Goal: Information Seeking & Learning: Learn about a topic

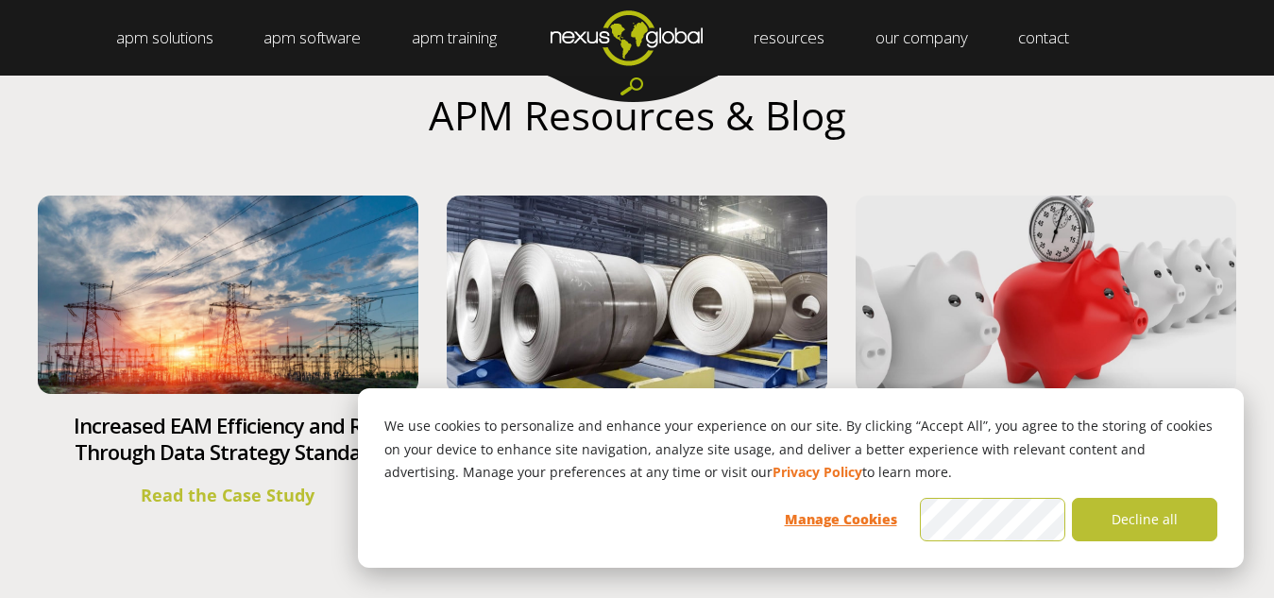
scroll to position [7274, 0]
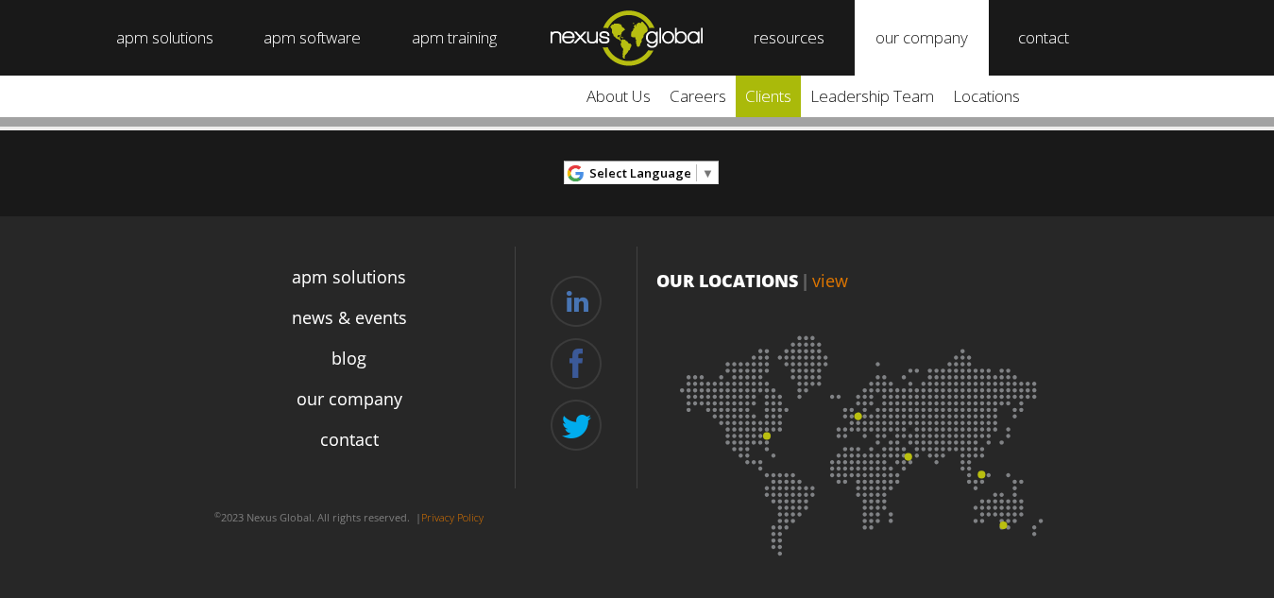
click at [776, 103] on link "clients" at bounding box center [768, 97] width 65 height 42
click at [705, 94] on link "careers" at bounding box center [698, 97] width 76 height 42
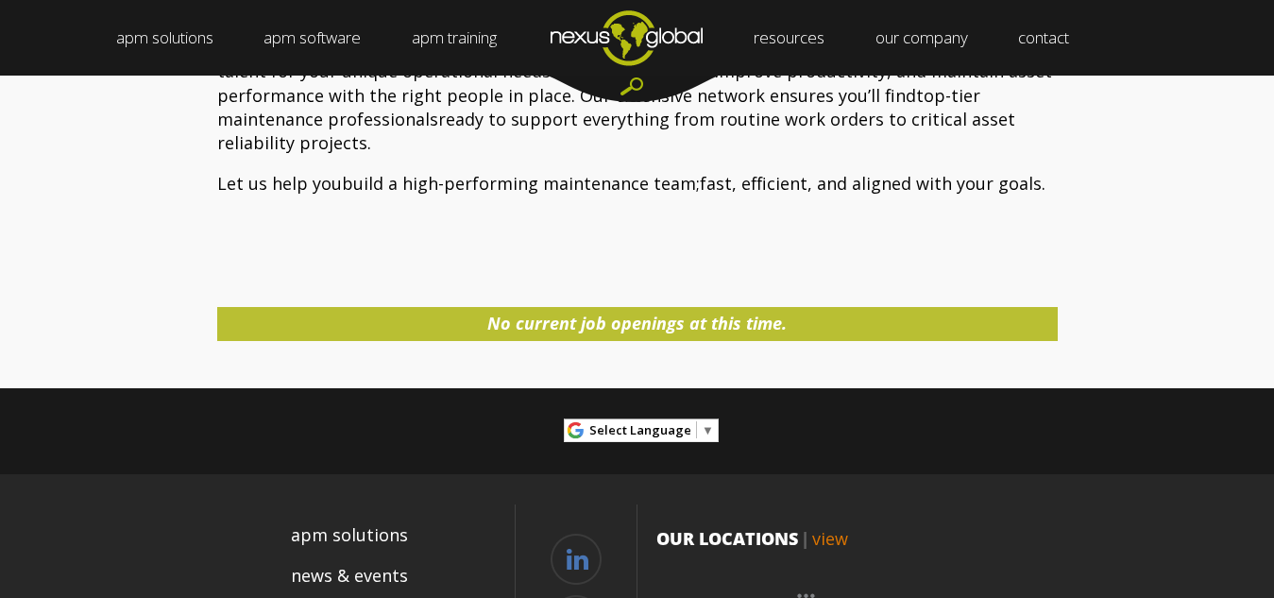
scroll to position [912, 0]
